Goal: Task Accomplishment & Management: Complete application form

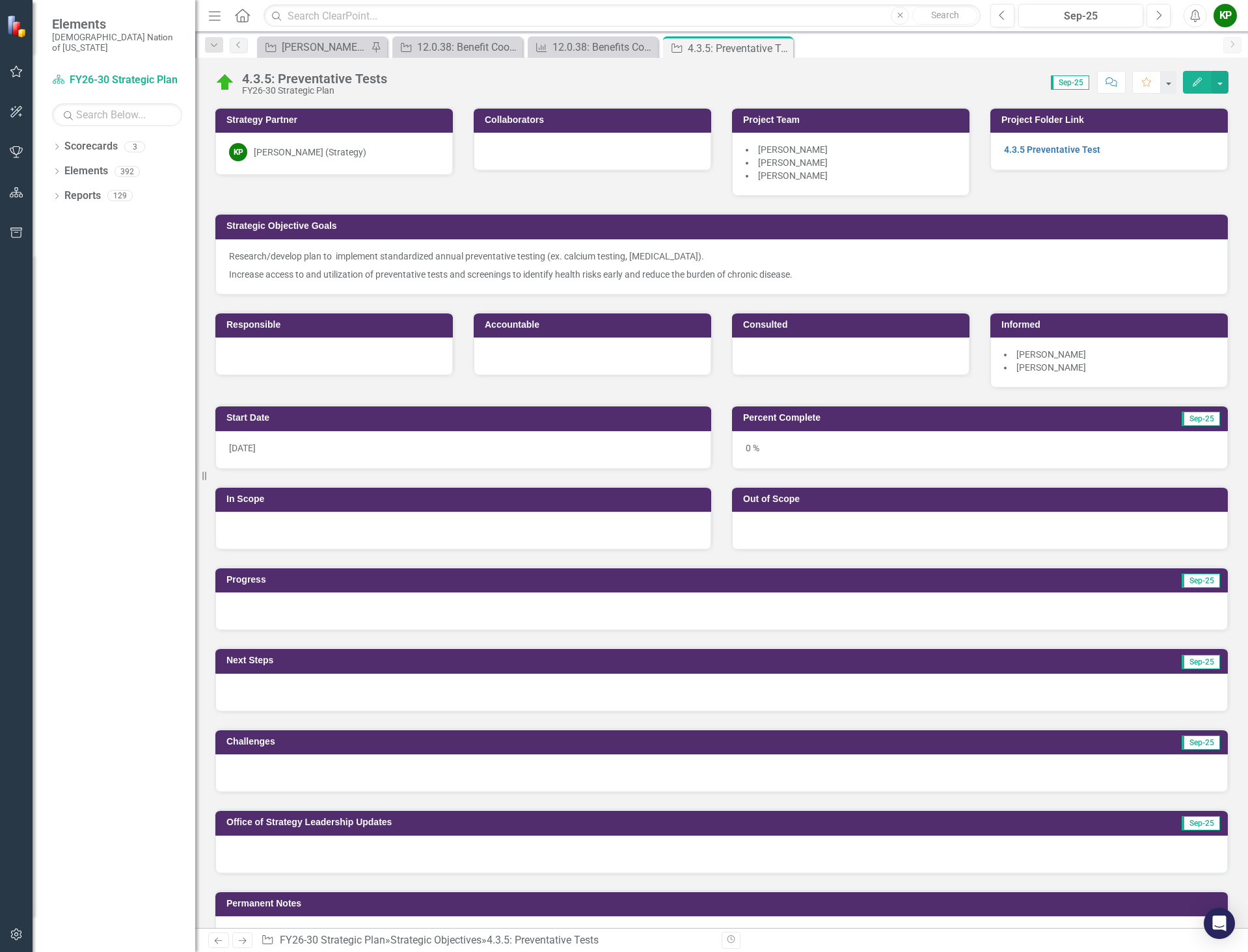
click at [835, 176] on li "[PERSON_NAME]" at bounding box center [851, 175] width 210 height 13
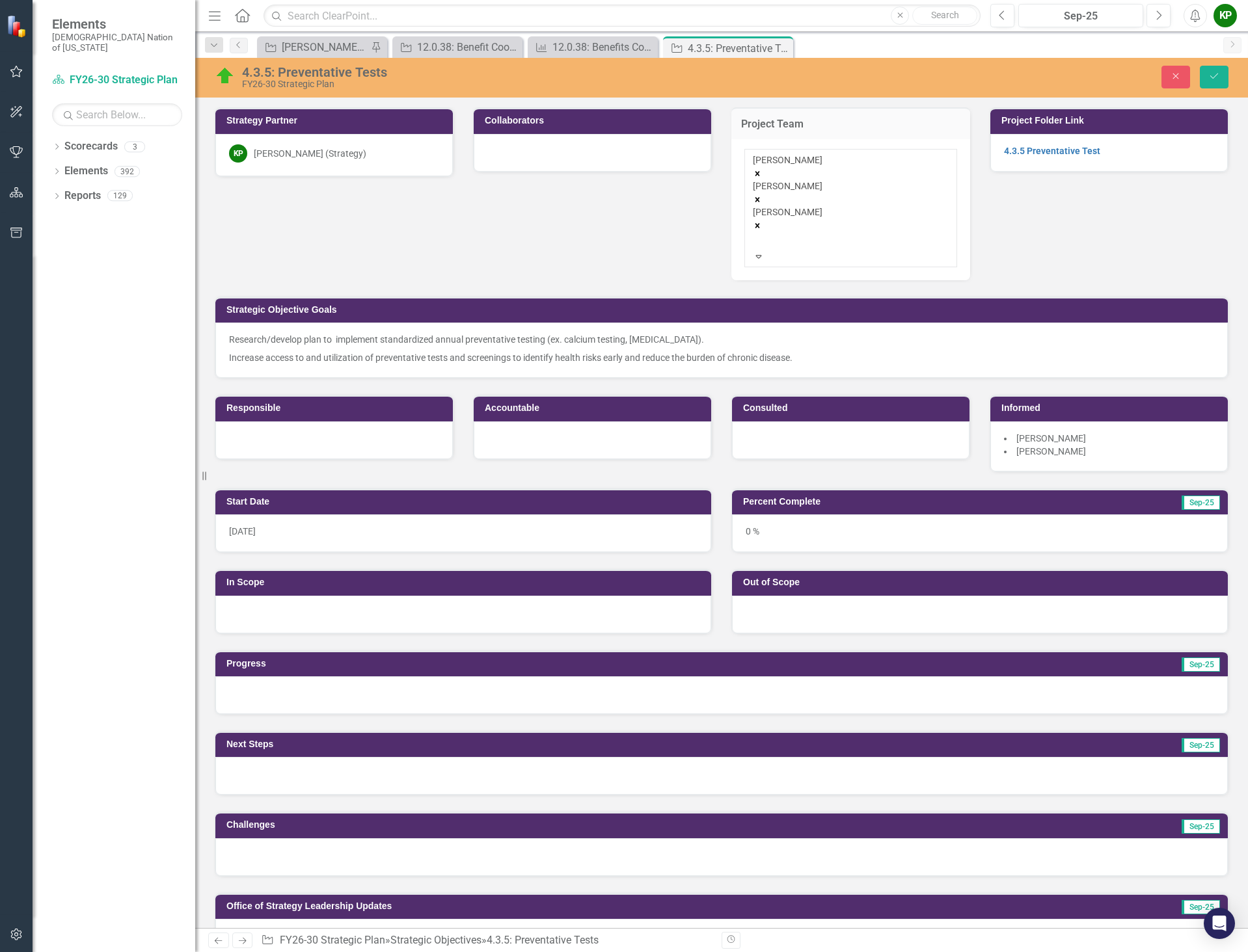
click at [865, 187] on div "[PERSON_NAME] [PERSON_NAME] [PERSON_NAME]" at bounding box center [851, 201] width 196 height 96
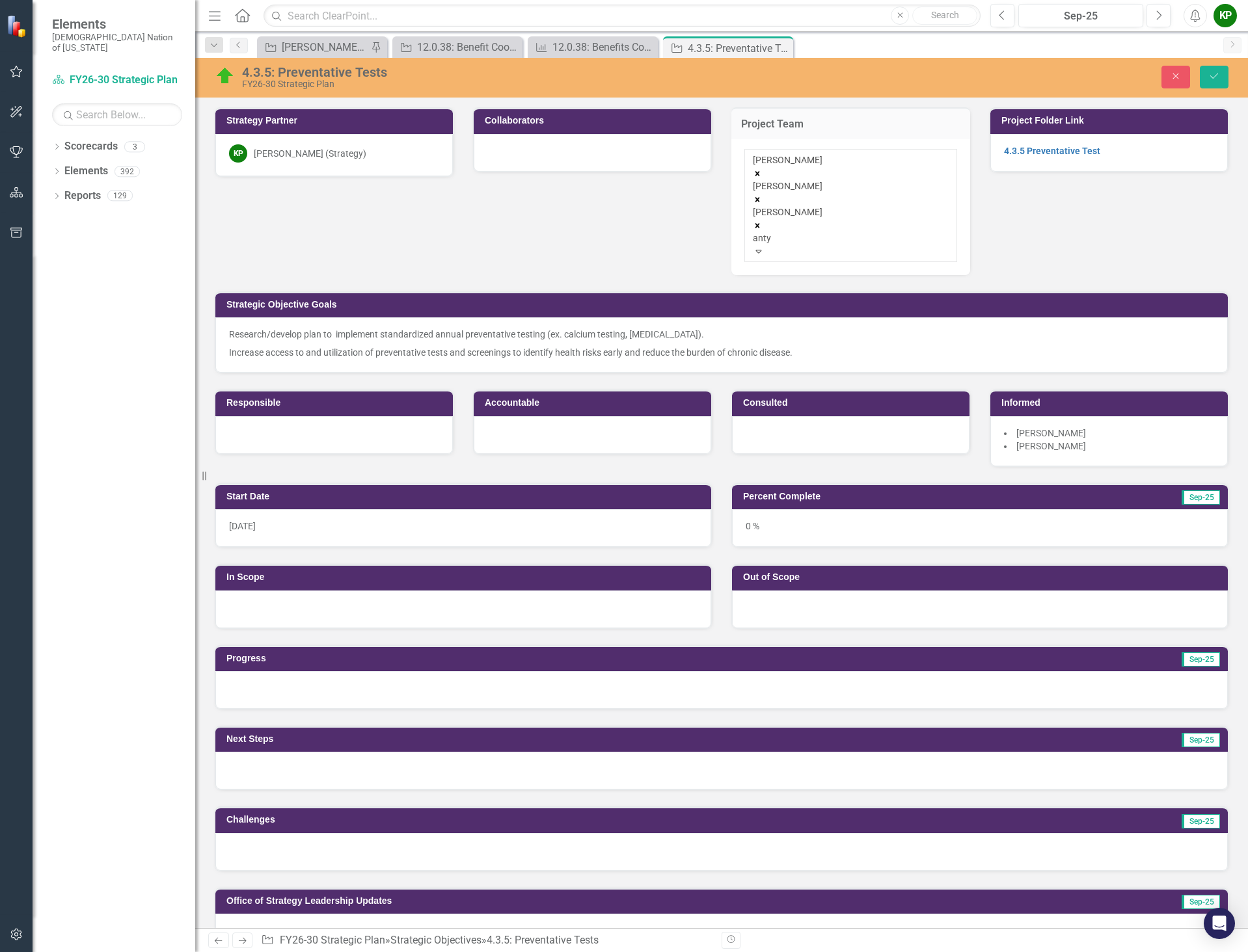
type input "ant"
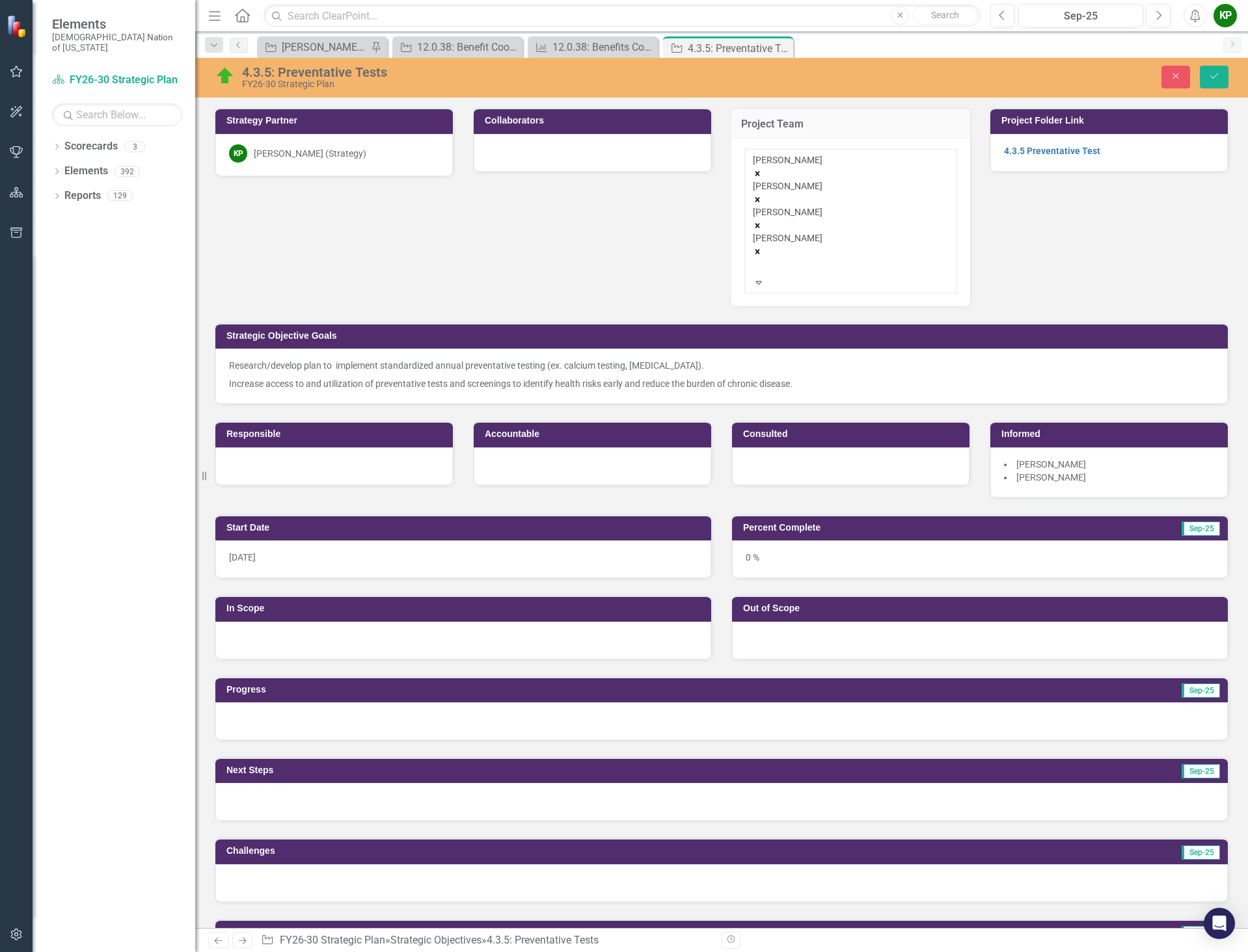
click at [756, 259] on div at bounding box center [755, 266] width 2 height 16
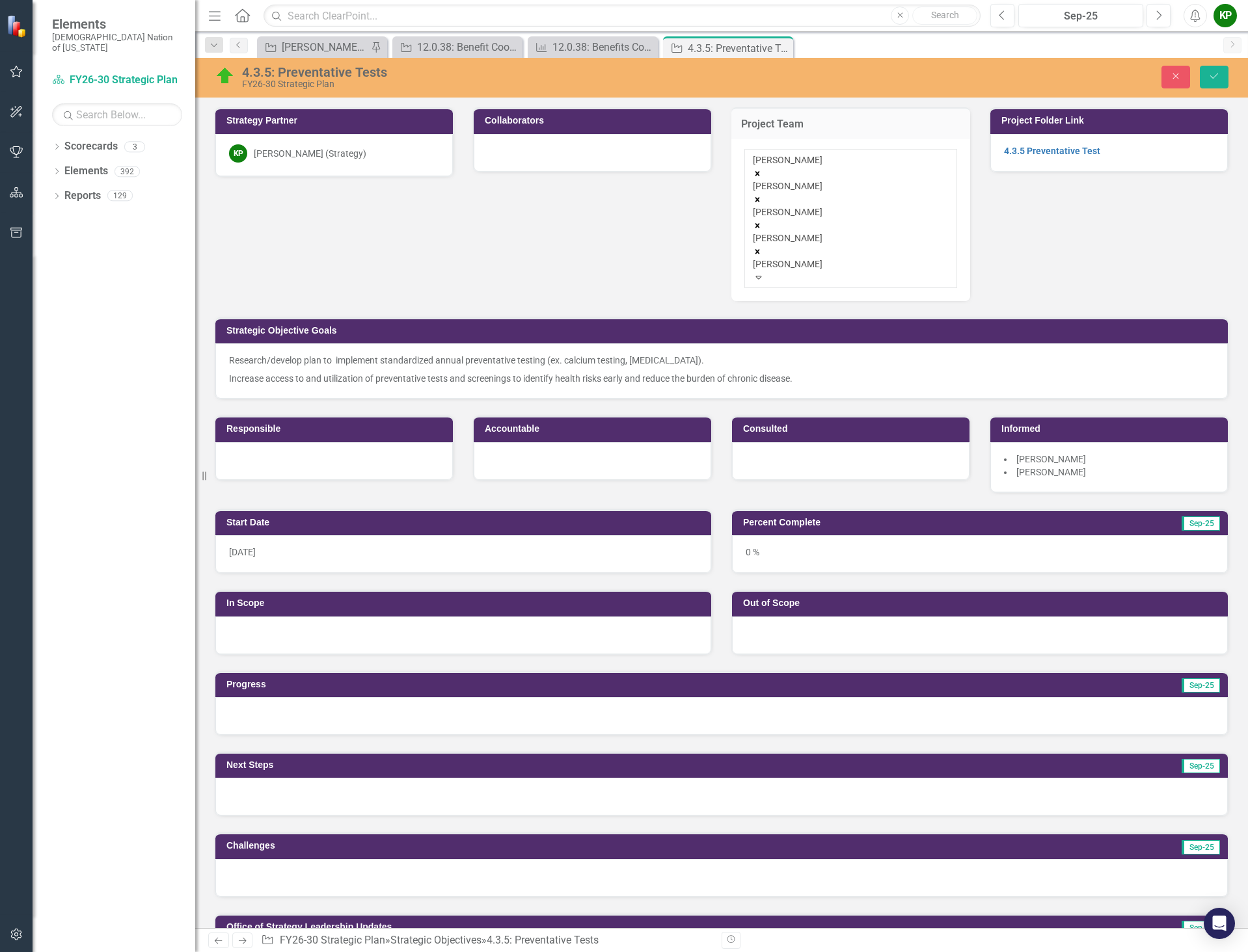
type input "[PERSON_NAME]"
click at [811, 952] on div "[PERSON_NAME]" at bounding box center [624, 959] width 1248 height 15
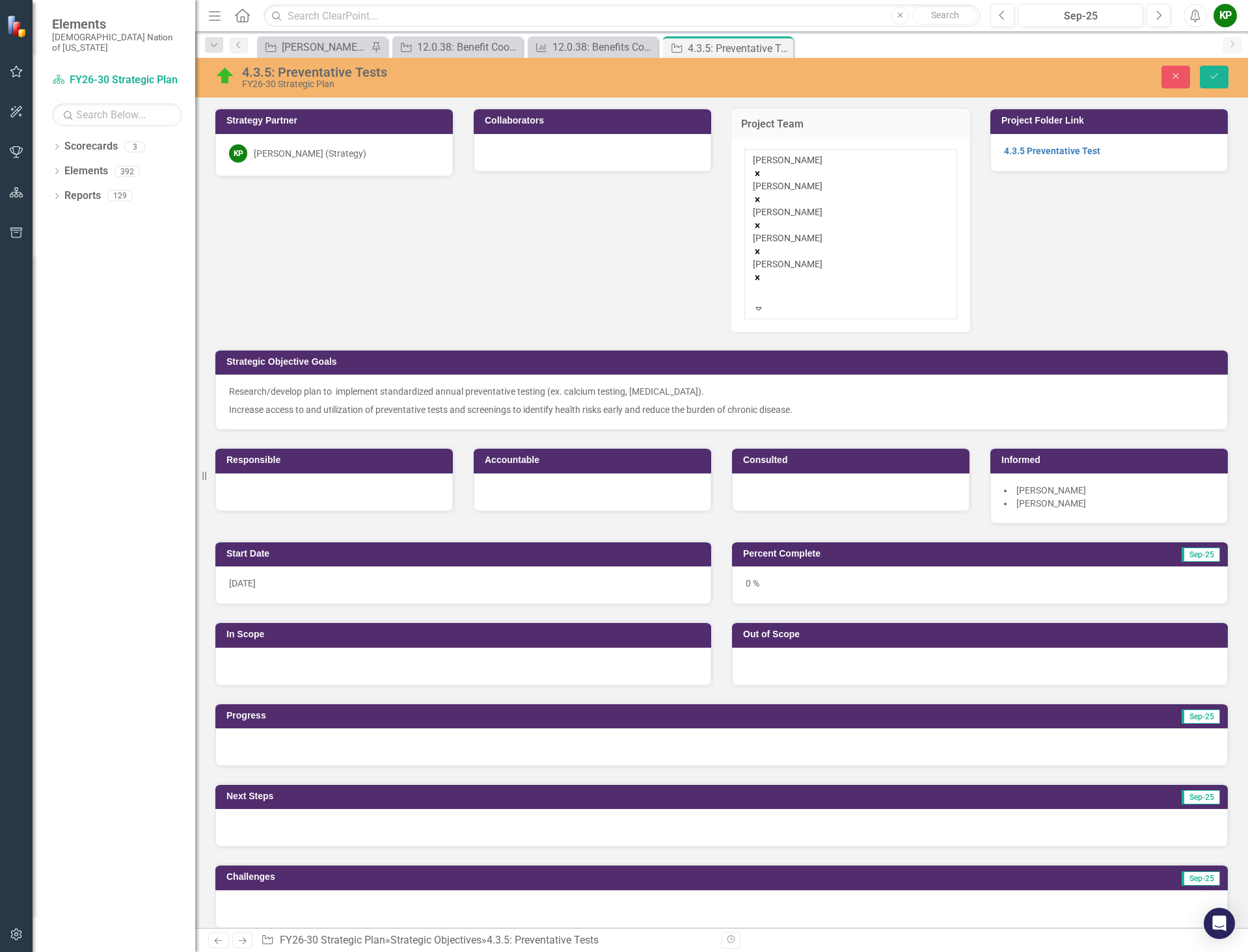
click at [866, 215] on div "[PERSON_NAME] [PERSON_NAME] [PERSON_NAME] [PERSON_NAME] [PERSON_NAME]" at bounding box center [851, 227] width 196 height 148
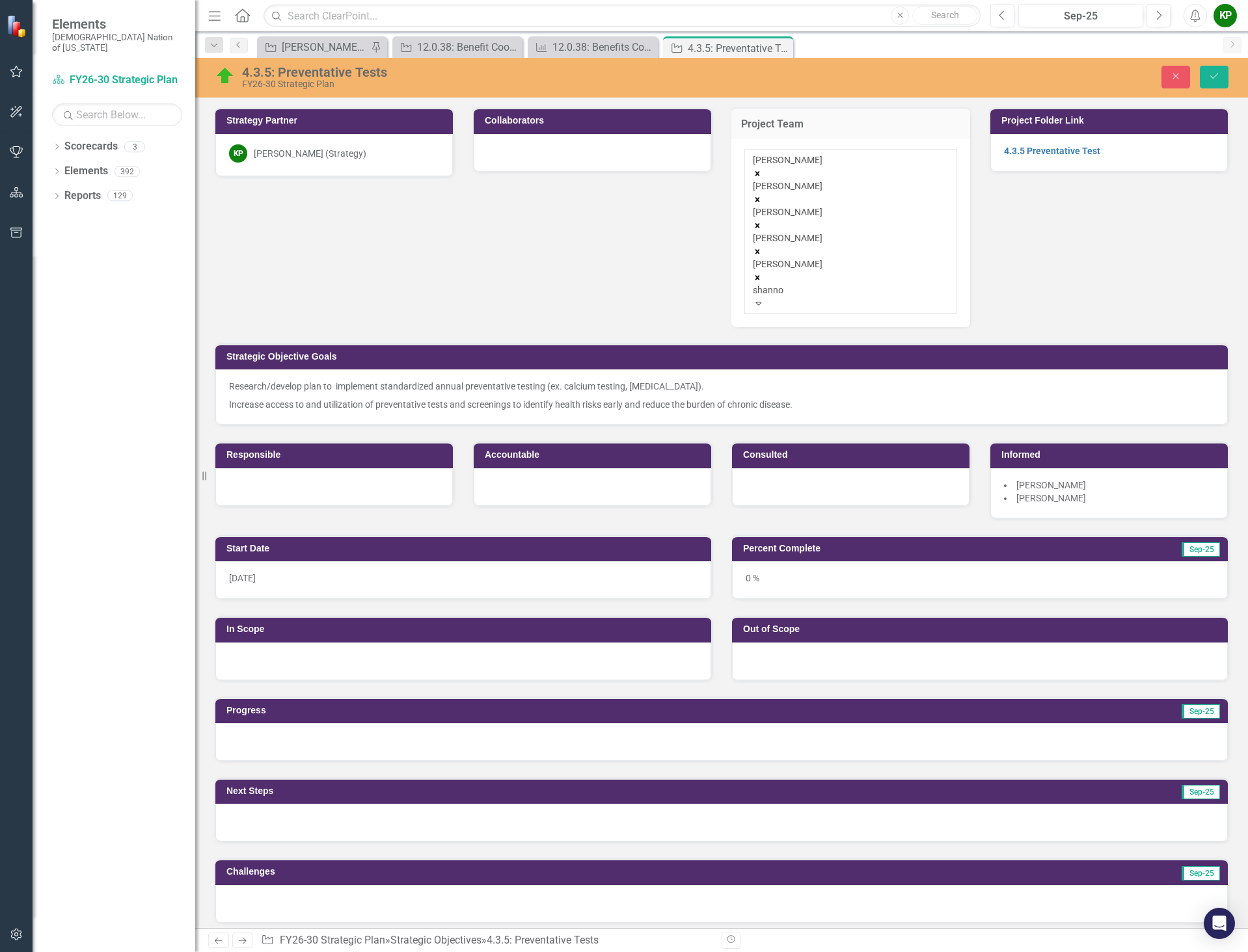
type input "[PERSON_NAME]"
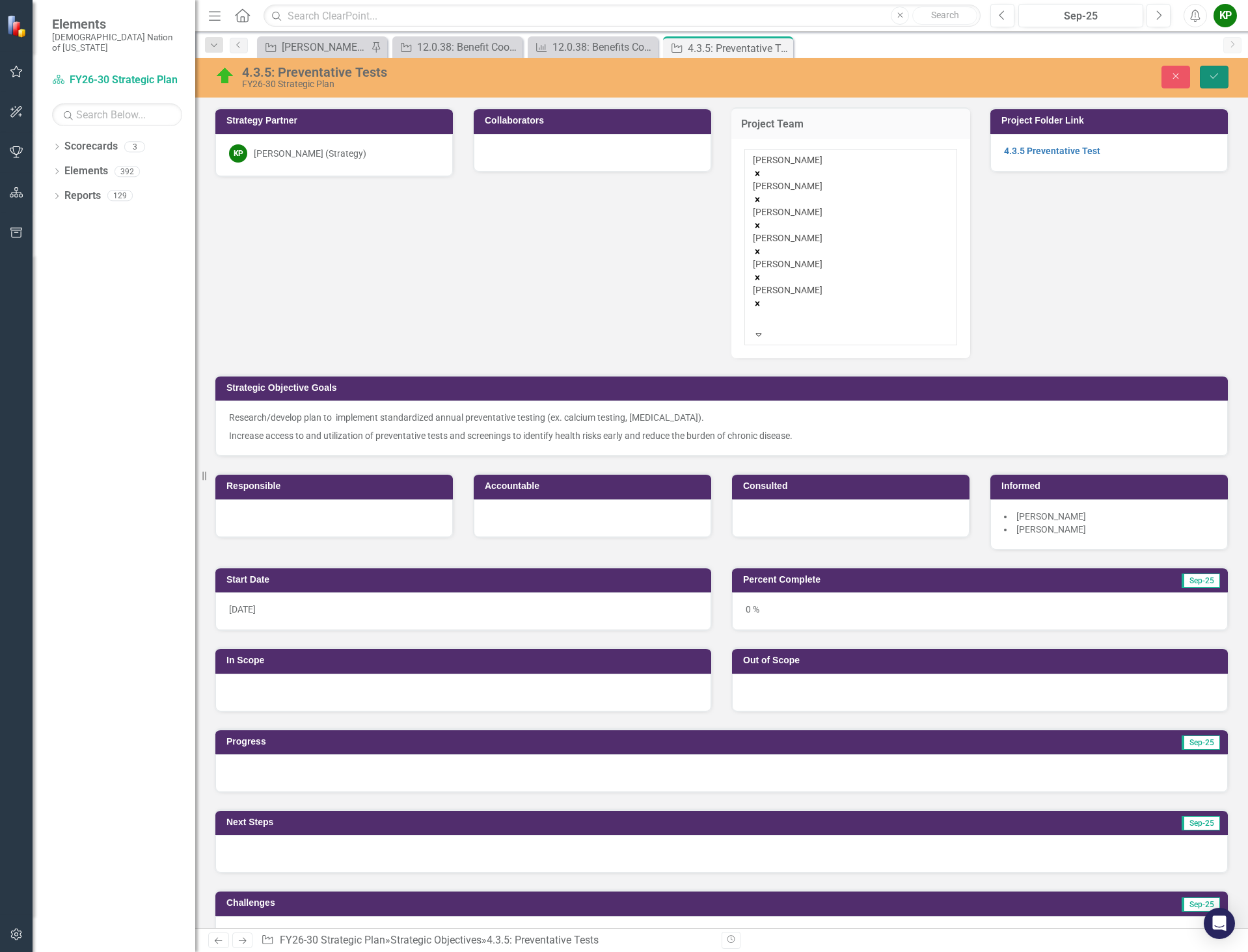
click at [1217, 79] on icon "Save" at bounding box center [1213, 76] width 11 height 9
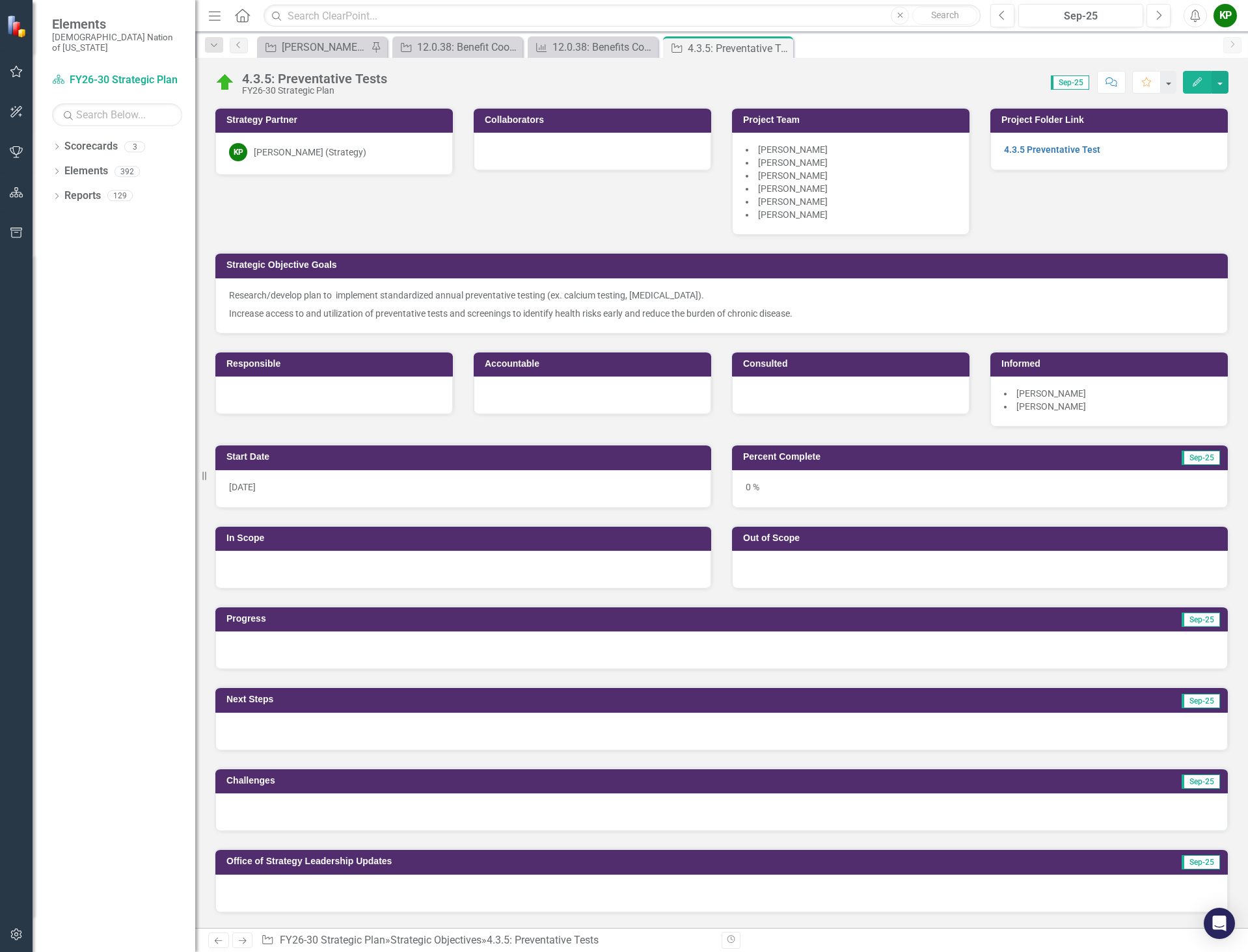
click at [762, 496] on div "0 %" at bounding box center [979, 489] width 496 height 37
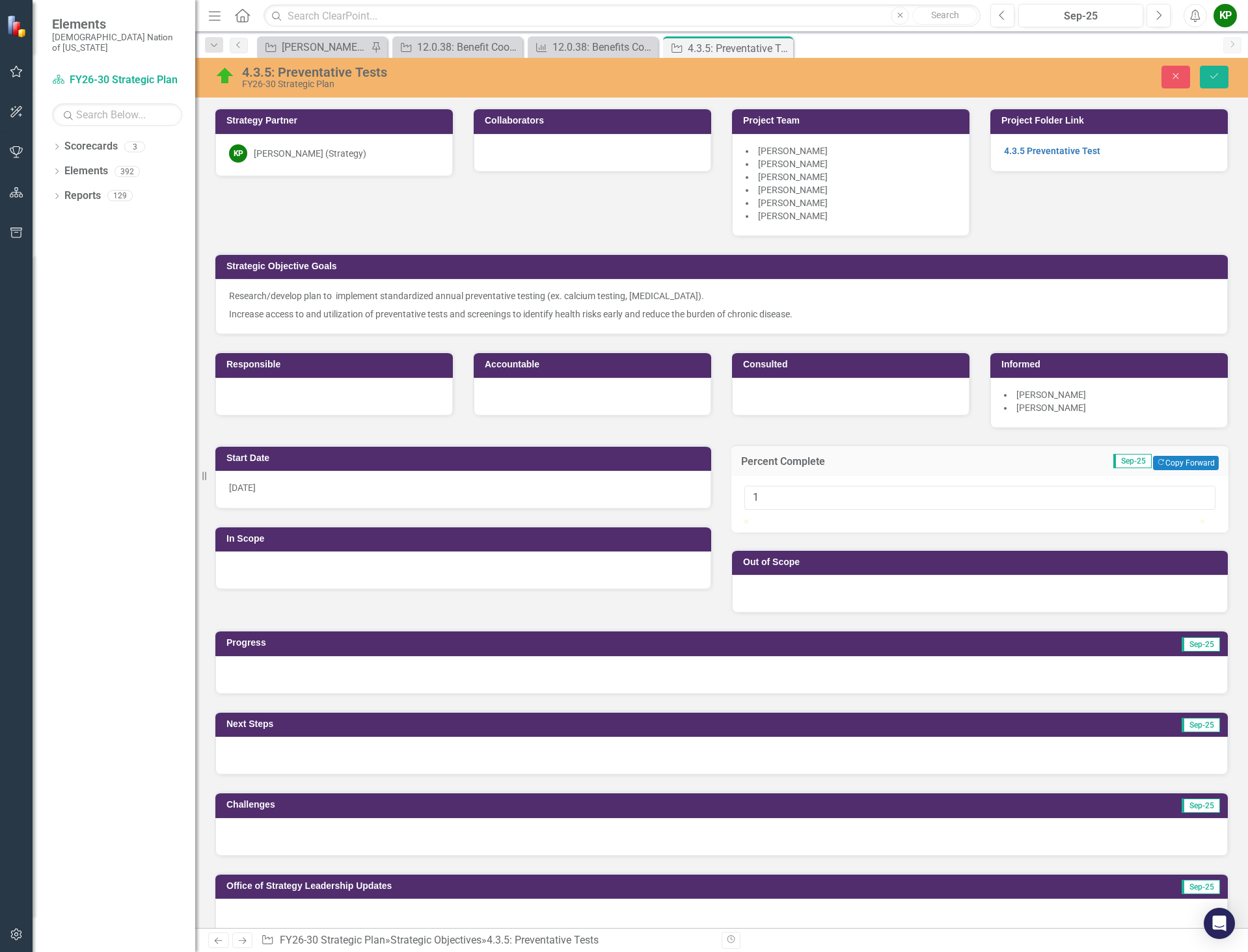
type input "2"
drag, startPoint x: 743, startPoint y: 535, endPoint x: 752, endPoint y: 535, distance: 9.0
click at [753, 520] on div at bounding box center [753, 520] width 0 height 0
click at [822, 573] on div "Out of Scope" at bounding box center [979, 573] width 516 height 81
click at [1218, 76] on icon "Save" at bounding box center [1213, 76] width 11 height 9
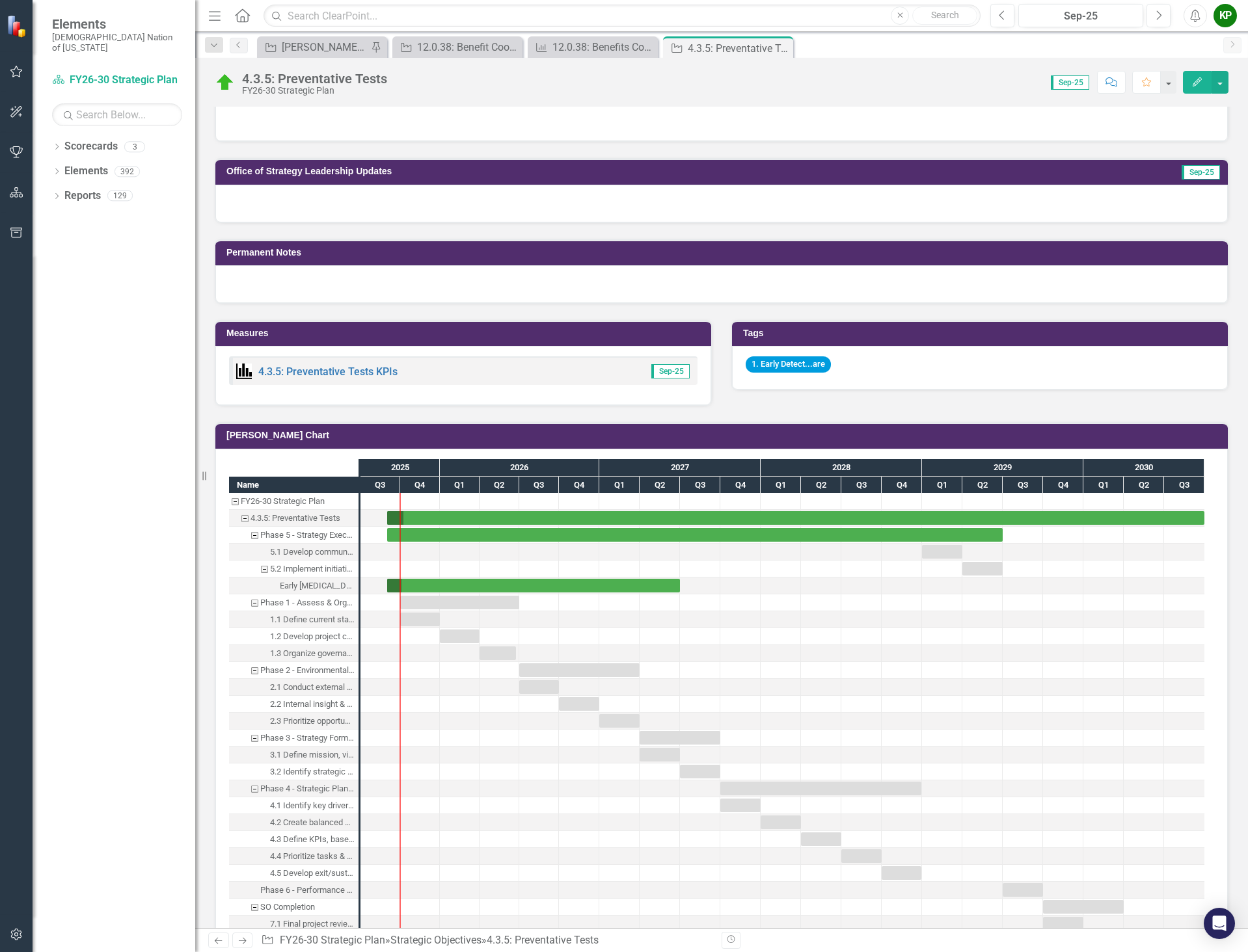
scroll to position [845, 0]
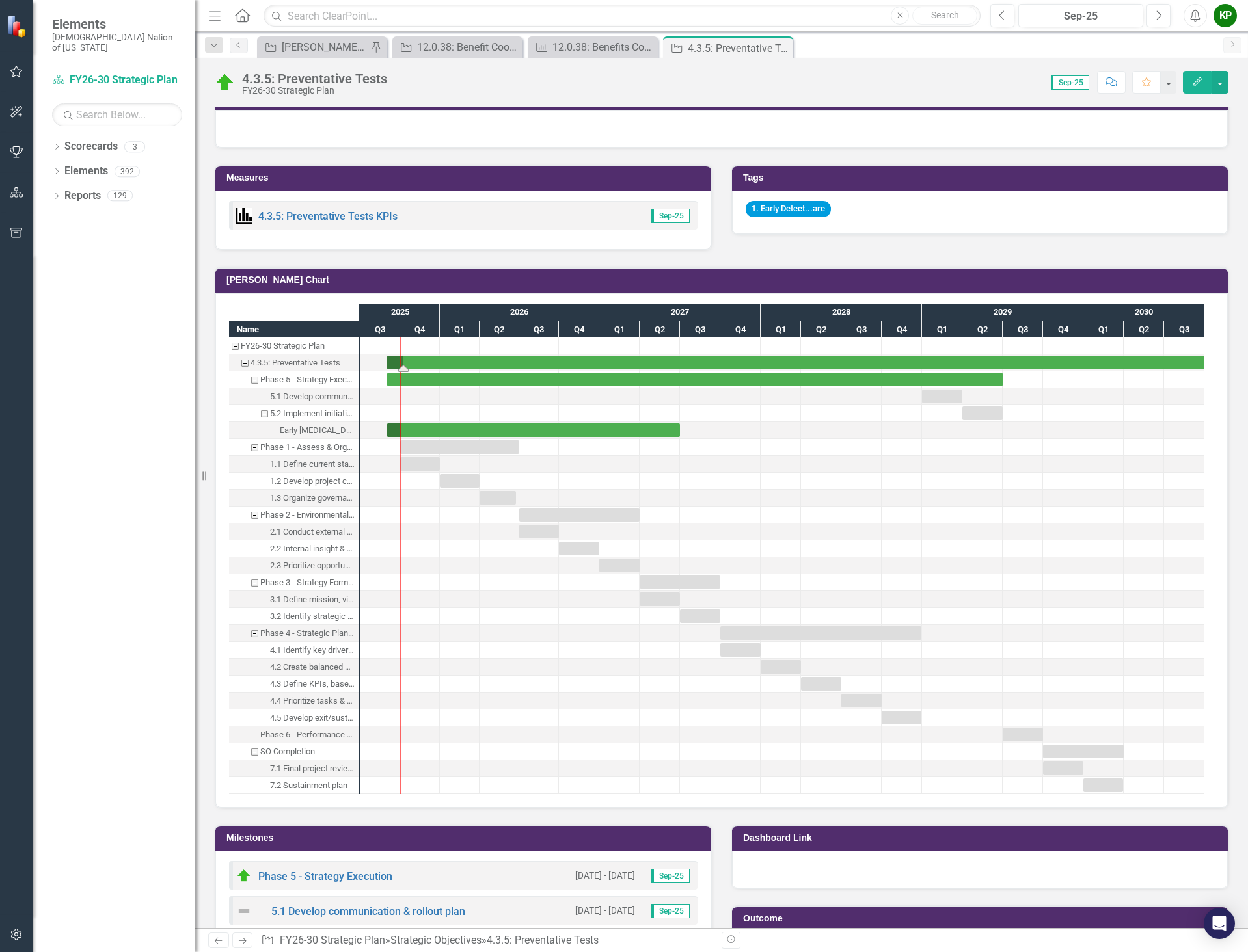
click at [418, 363] on div "Task: Start date: 2025-09-01 End date: 2030-09-30" at bounding box center [795, 363] width 817 height 14
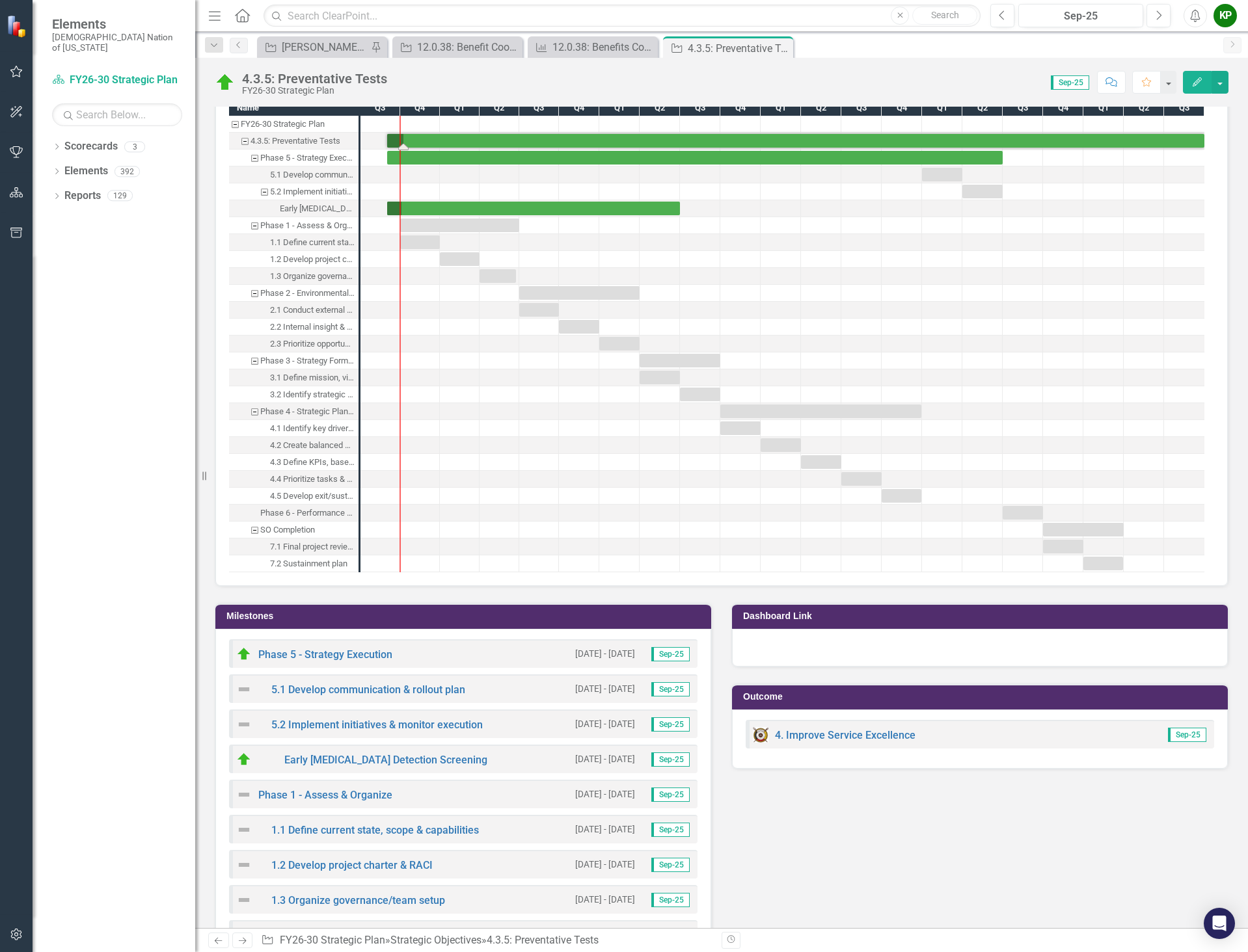
scroll to position [1310, 0]
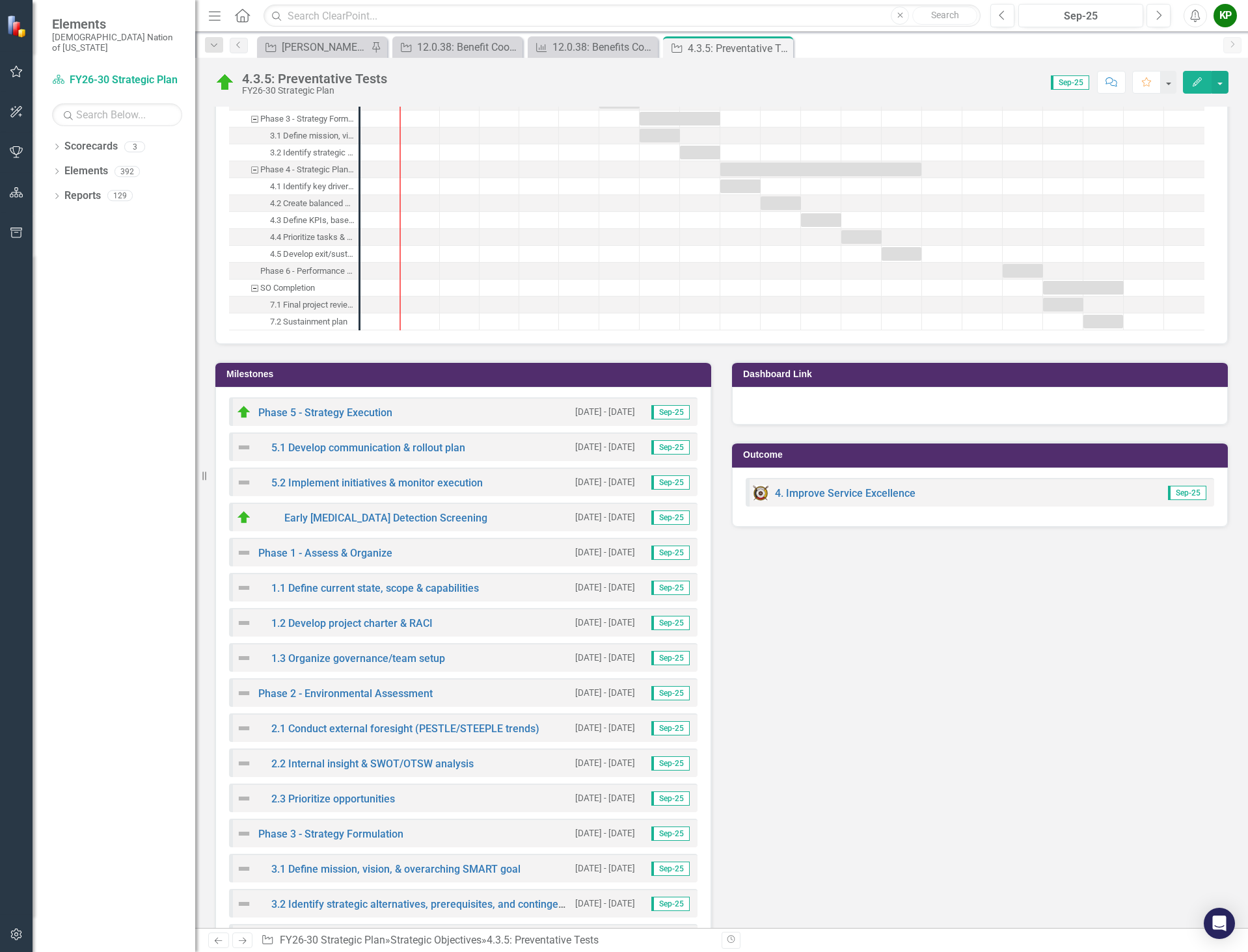
click at [459, 381] on td "Milestones" at bounding box center [465, 376] width 478 height 19
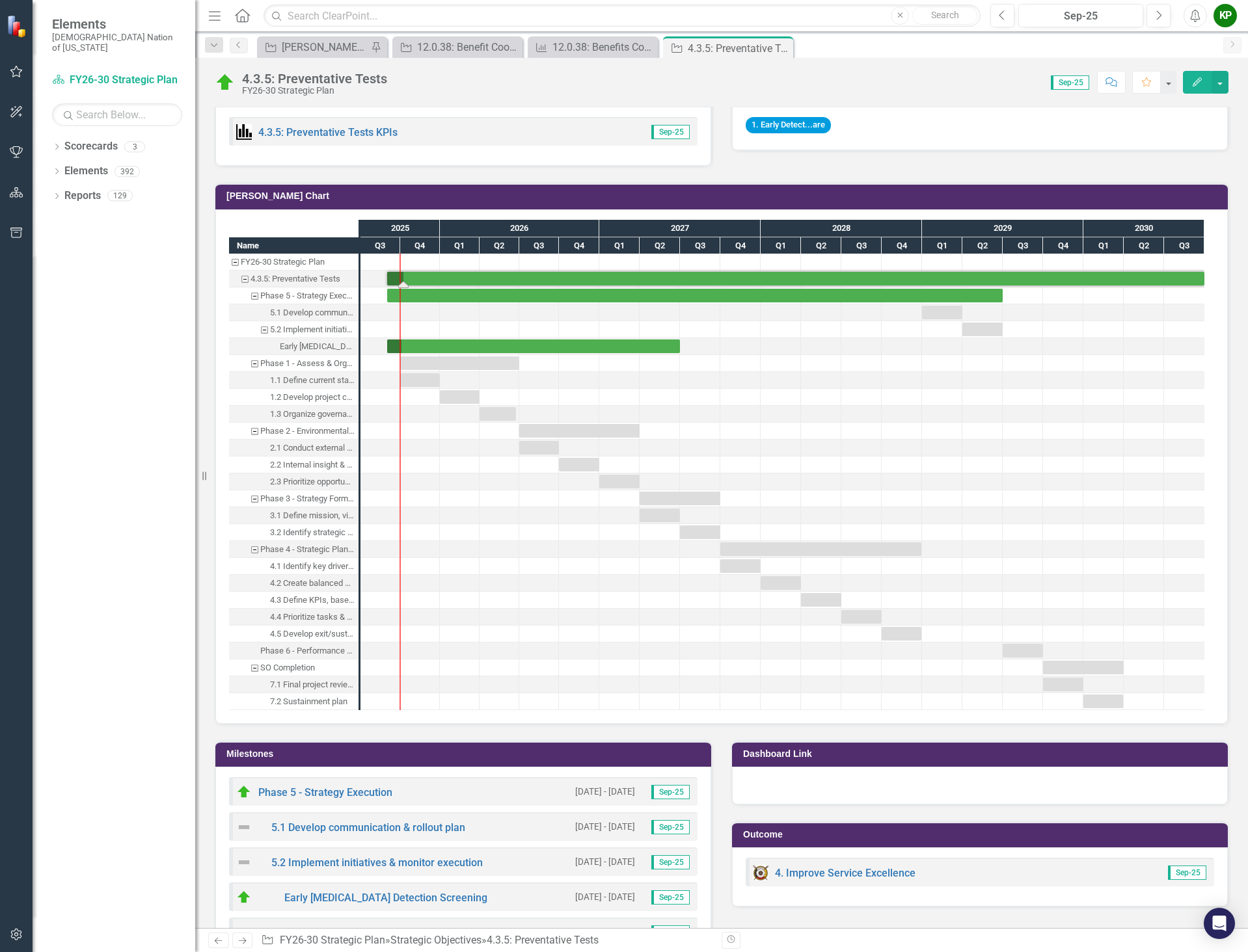
scroll to position [919, 0]
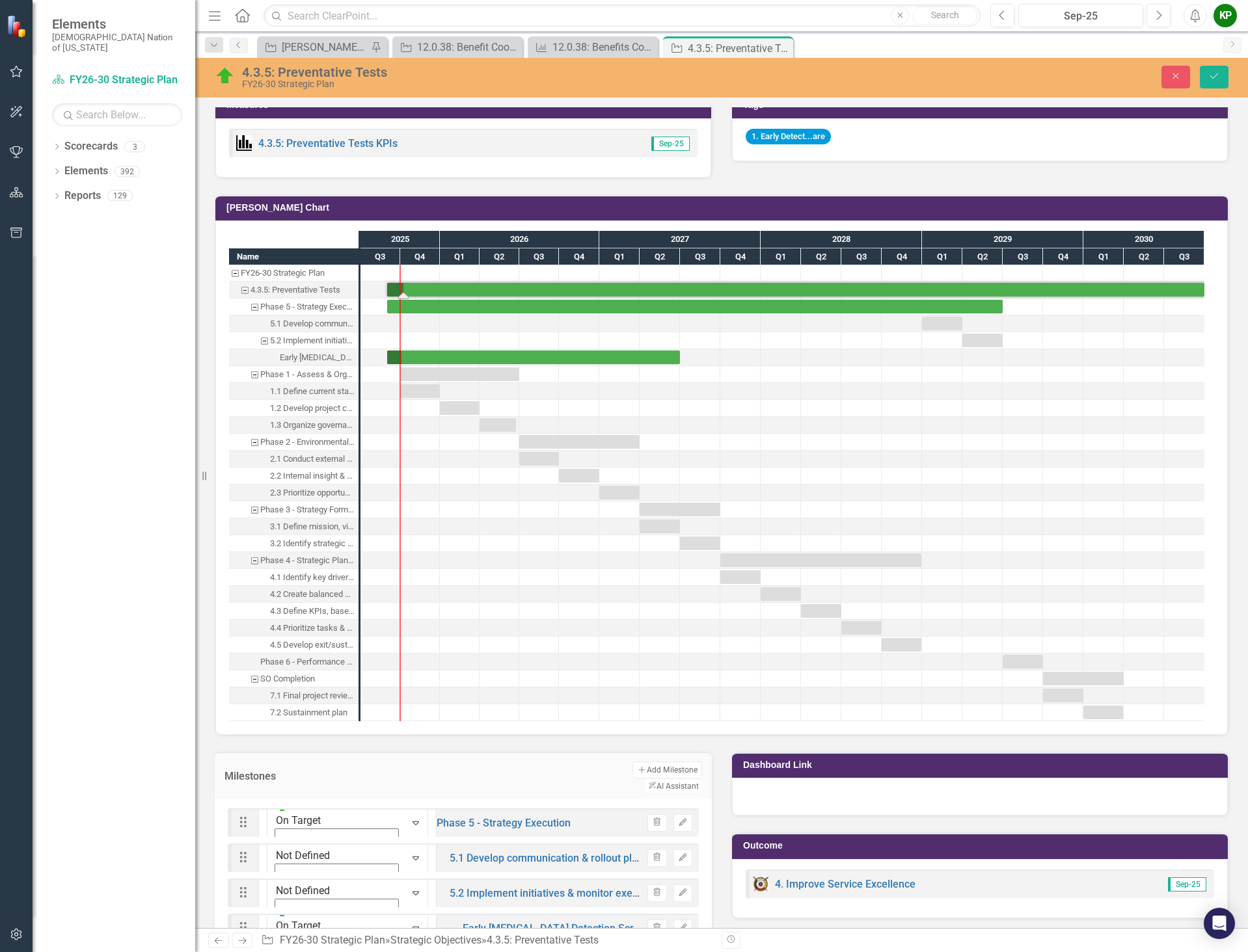
click at [472, 809] on div "Drag On Target Expand Phase 5 - Strategy Execution Trash Edit" at bounding box center [463, 823] width 471 height 29
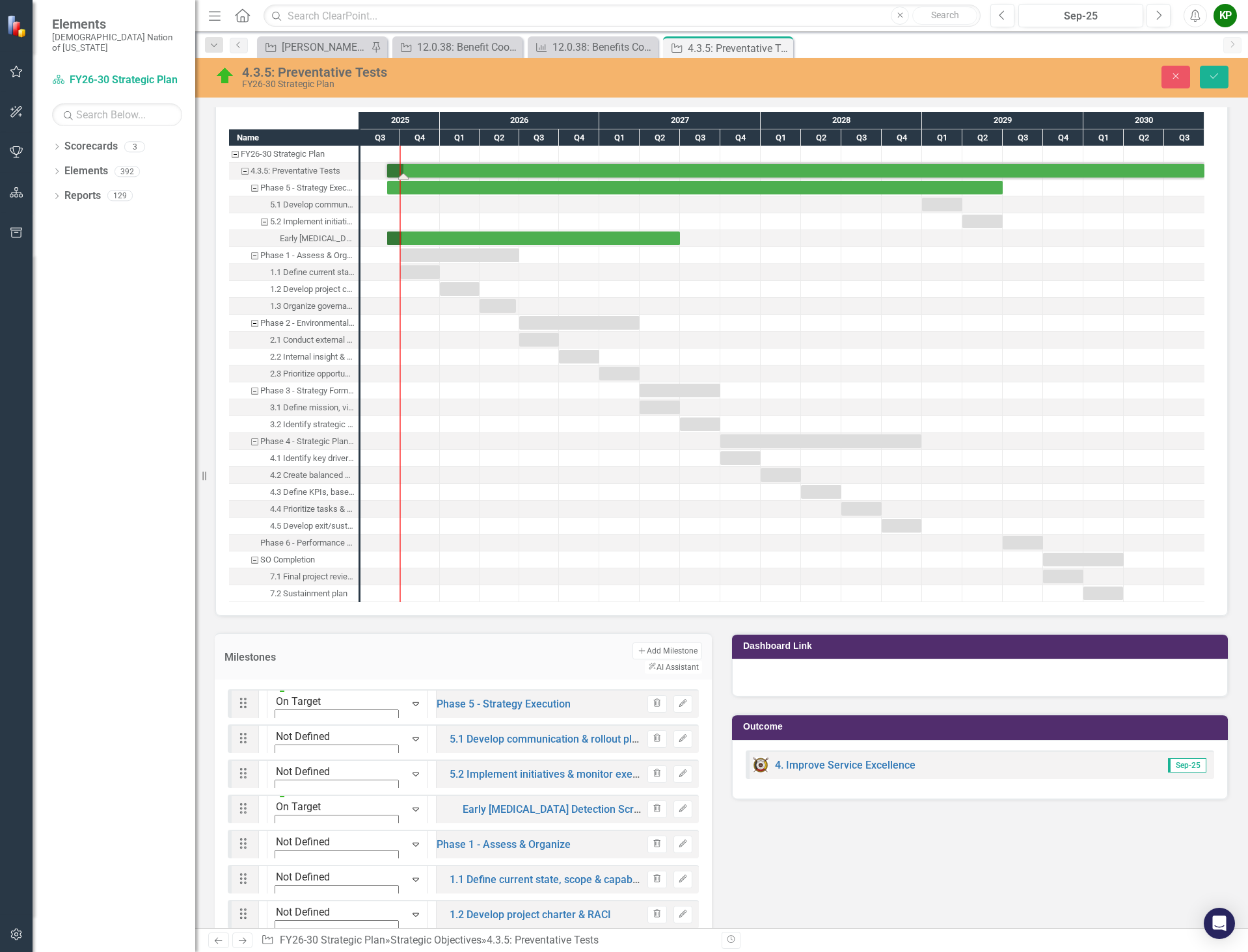
scroll to position [1049, 0]
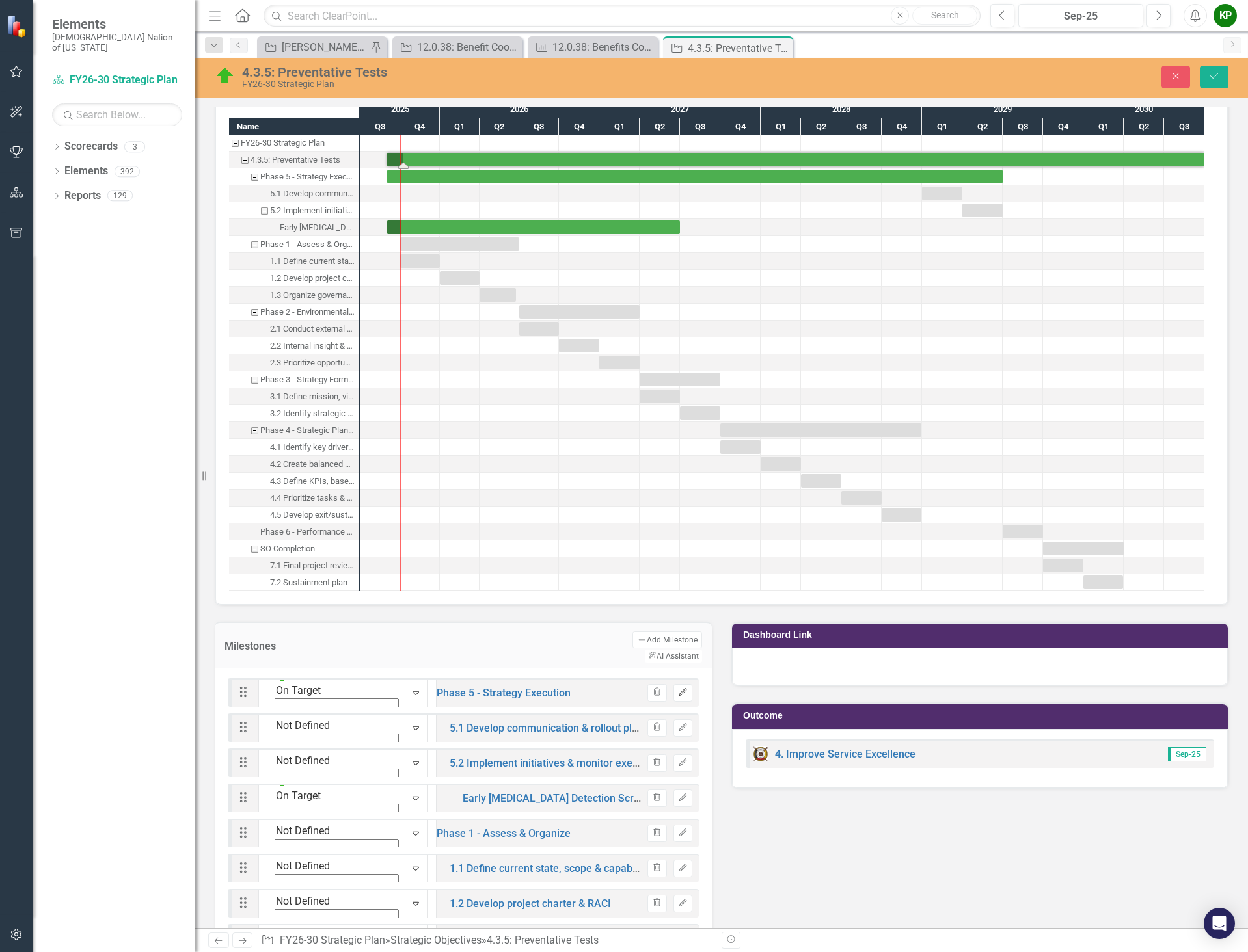
click at [678, 689] on icon "Edit" at bounding box center [682, 693] width 10 height 8
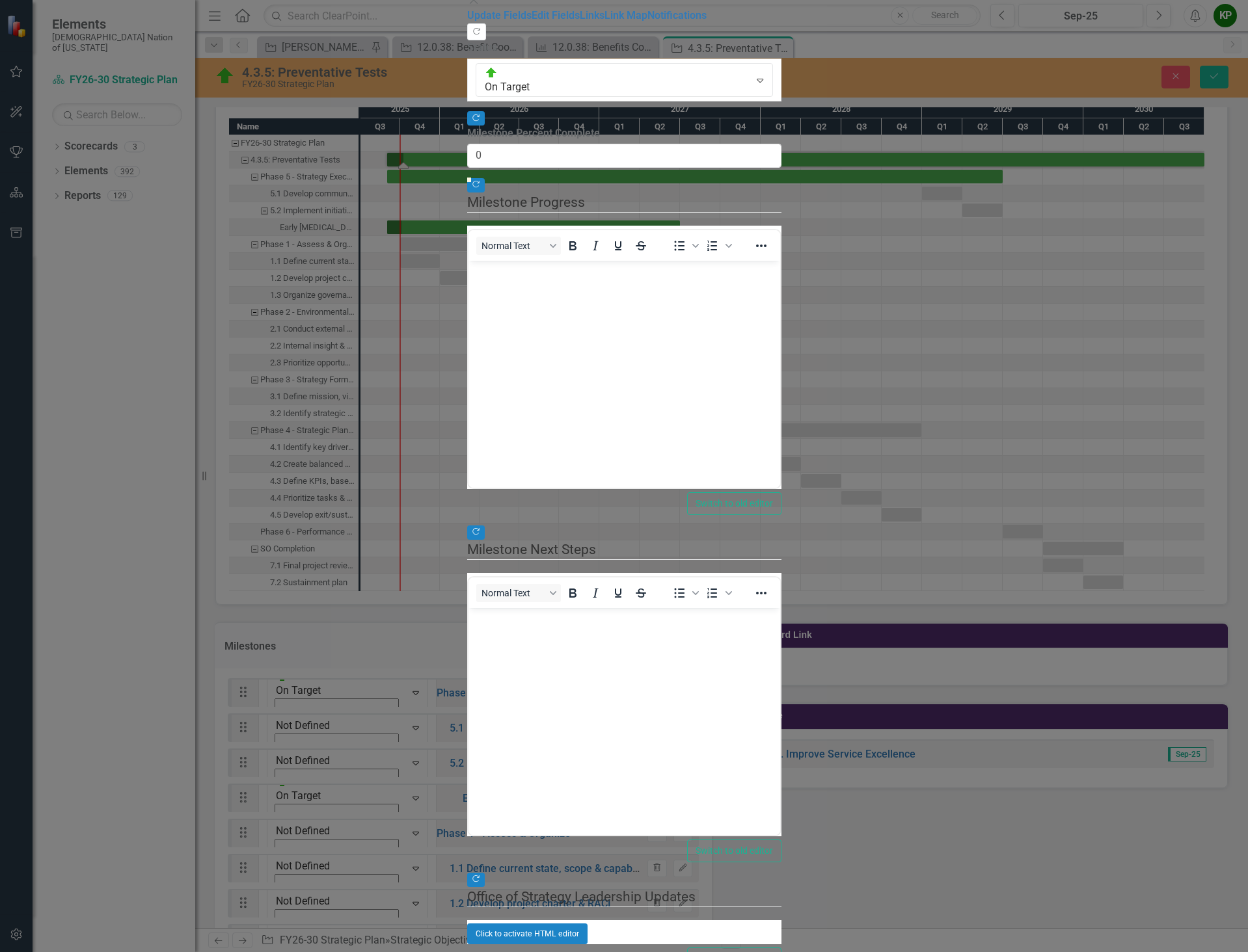
scroll to position [0, 0]
click at [531, 22] on link "Edit Fields" at bounding box center [555, 15] width 48 height 12
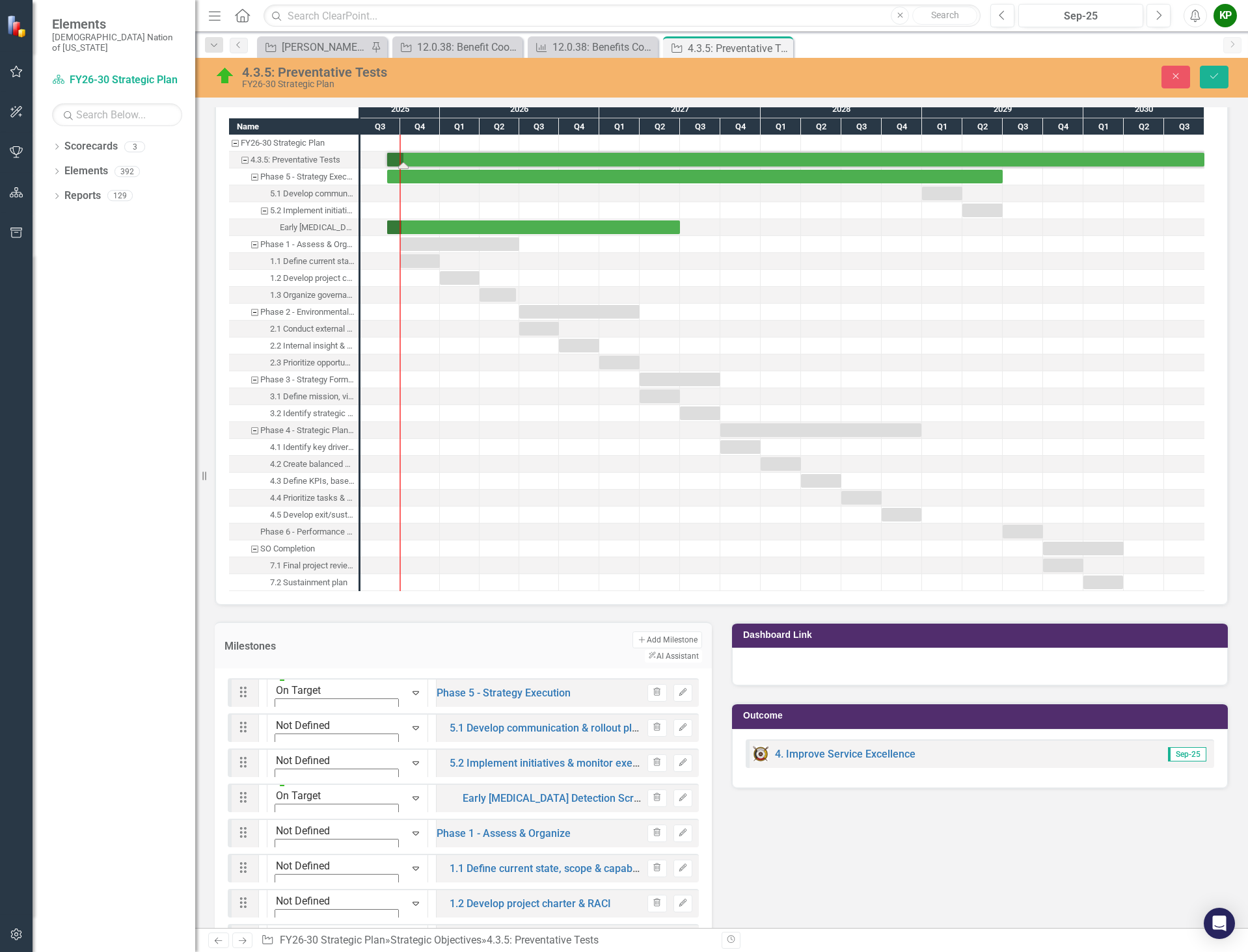
click at [314, 514] on div "4.5 Develop exit/sustainment strategy" at bounding box center [312, 515] width 84 height 16
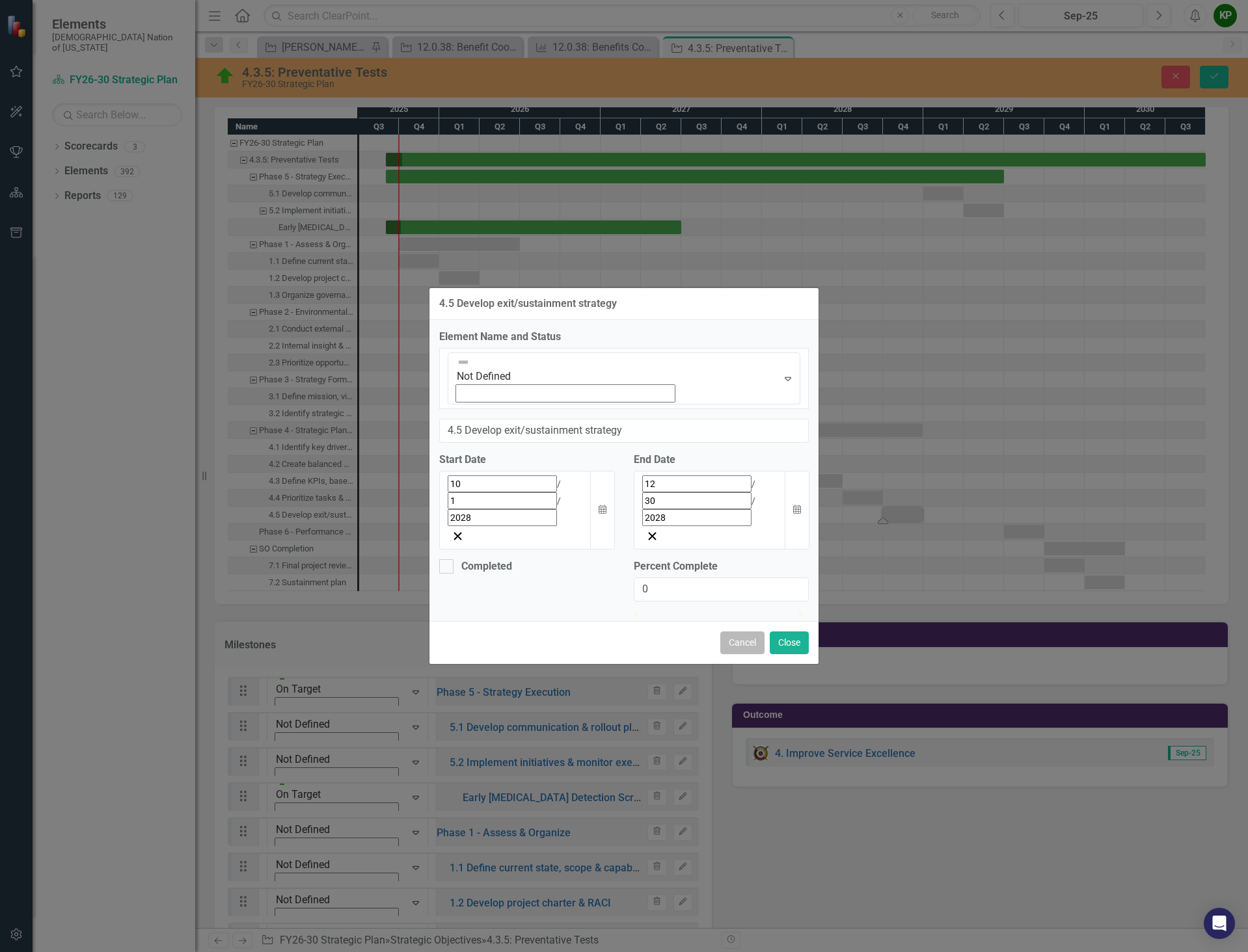
click at [749, 632] on button "Cancel" at bounding box center [742, 643] width 44 height 23
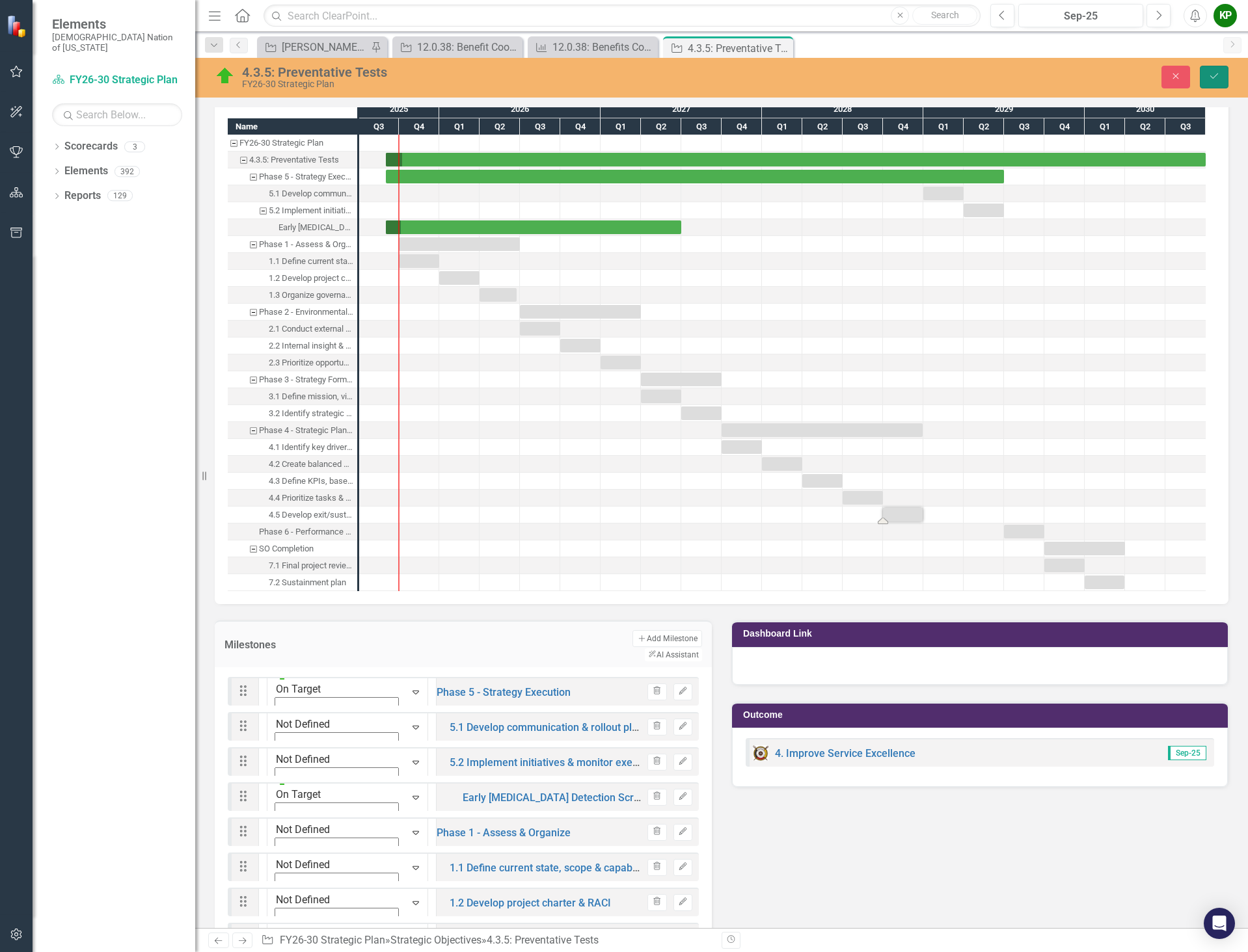
click at [1206, 69] on button "Save" at bounding box center [1213, 77] width 29 height 23
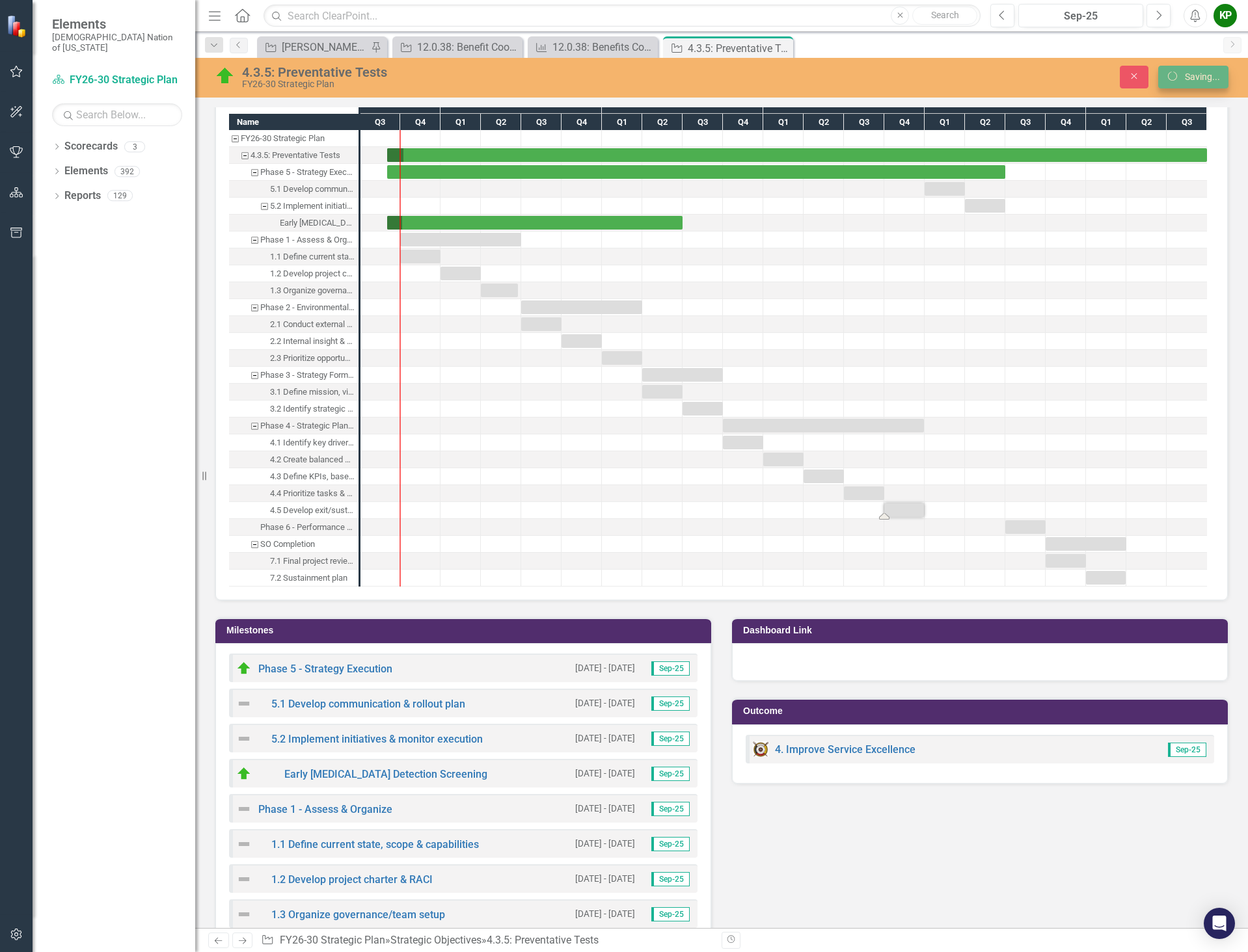
scroll to position [1049, 0]
